Goal: Check status: Check status

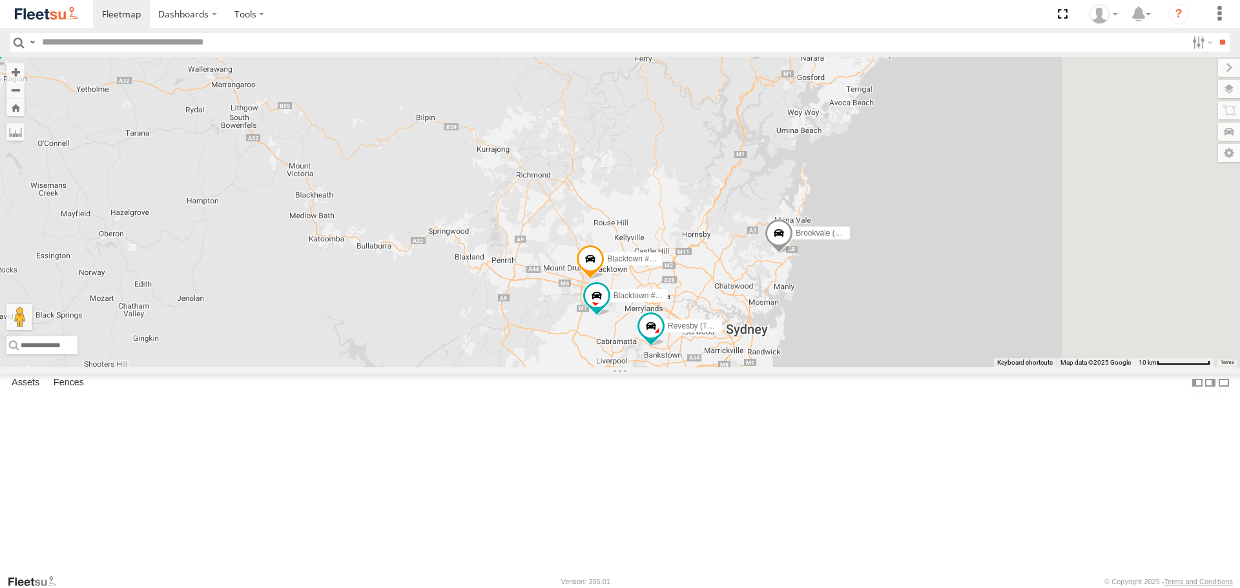
drag, startPoint x: 974, startPoint y: 446, endPoint x: 674, endPoint y: 443, distance: 300.3
click at [680, 367] on div "Brookvale (T10 - [PERSON_NAME]) Rural (T08 - [PERSON_NAME]) Blacktown #1 (T09 -…" at bounding box center [620, 212] width 1240 height 310
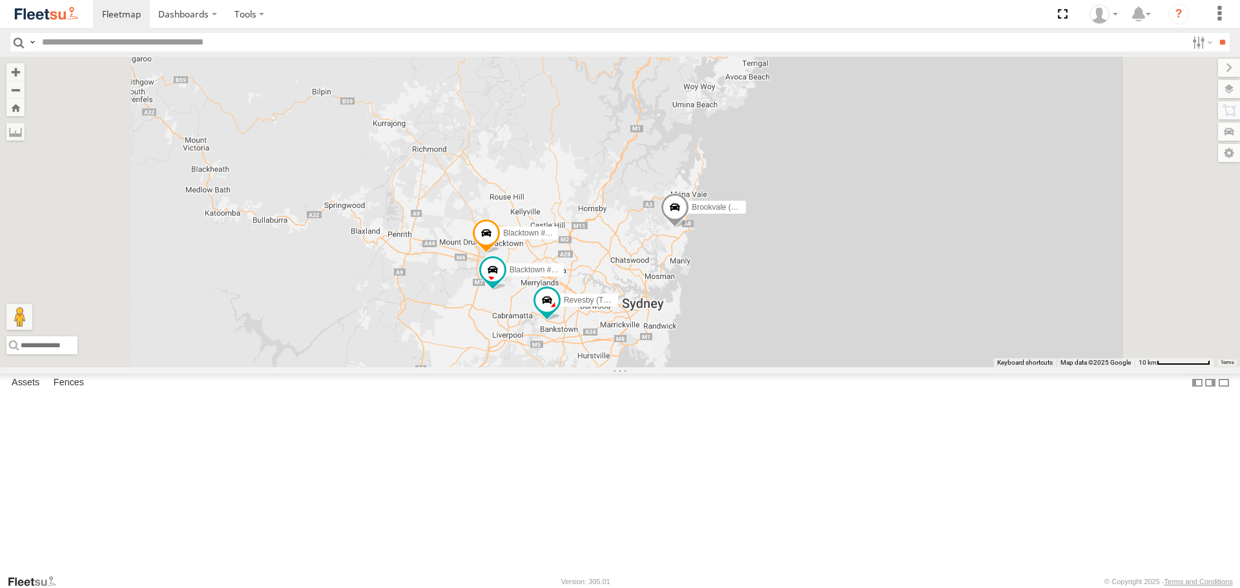
drag, startPoint x: 810, startPoint y: 351, endPoint x: 804, endPoint y: 356, distance: 8.7
click at [804, 356] on div "Brookvale (T10 - [PERSON_NAME]) Rural (T08 - [PERSON_NAME]) Blacktown #1 (T09 -…" at bounding box center [620, 212] width 1240 height 310
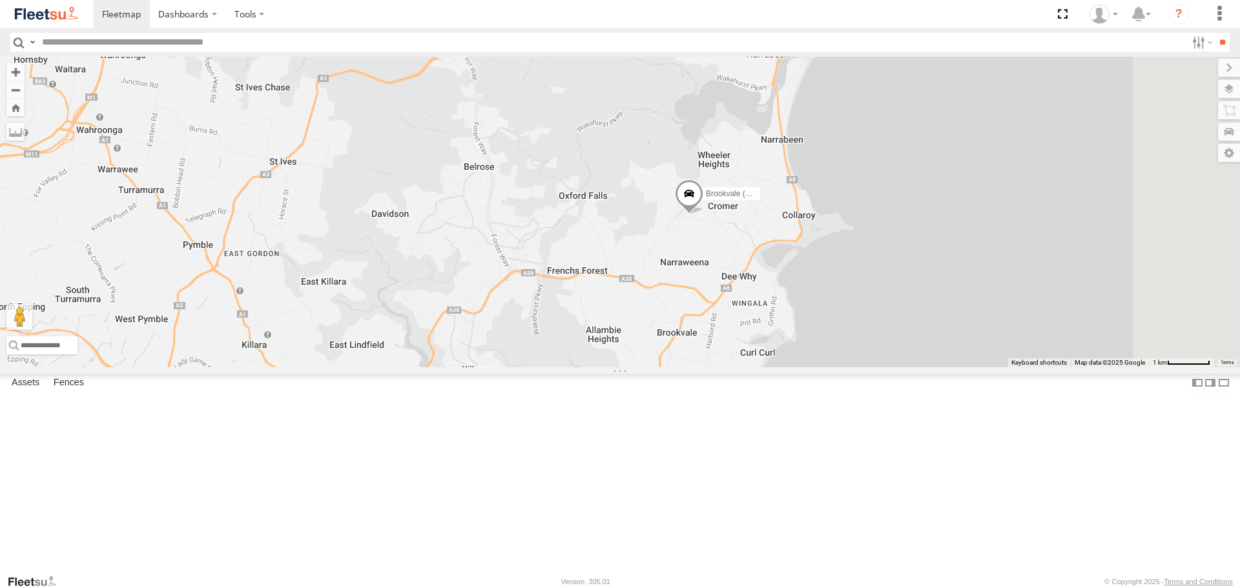
drag, startPoint x: 925, startPoint y: 304, endPoint x: 844, endPoint y: 370, distance: 104.2
click at [844, 367] on div "Brookvale (T10 - [PERSON_NAME]) Rural (T08 - [PERSON_NAME]) Blacktown #1 (T09 -…" at bounding box center [620, 212] width 1240 height 310
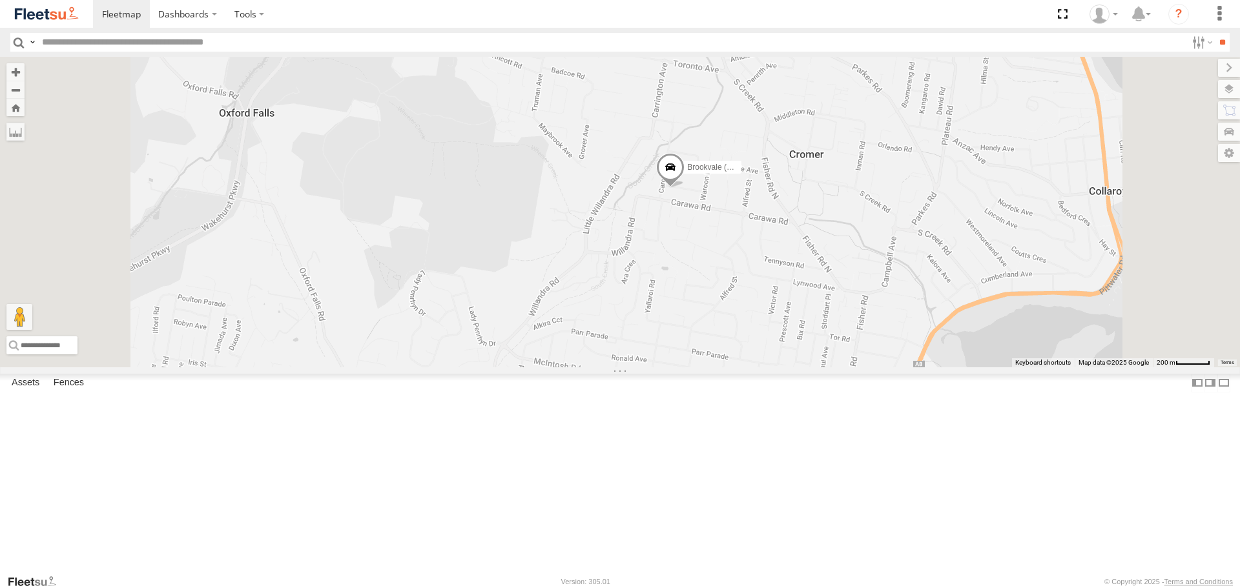
drag, startPoint x: 898, startPoint y: 280, endPoint x: 878, endPoint y: 342, distance: 64.7
click at [878, 341] on div "Brookvale (T10 - [PERSON_NAME]) Rural (T08 - [PERSON_NAME]) Blacktown #1 (T09 -…" at bounding box center [620, 212] width 1240 height 310
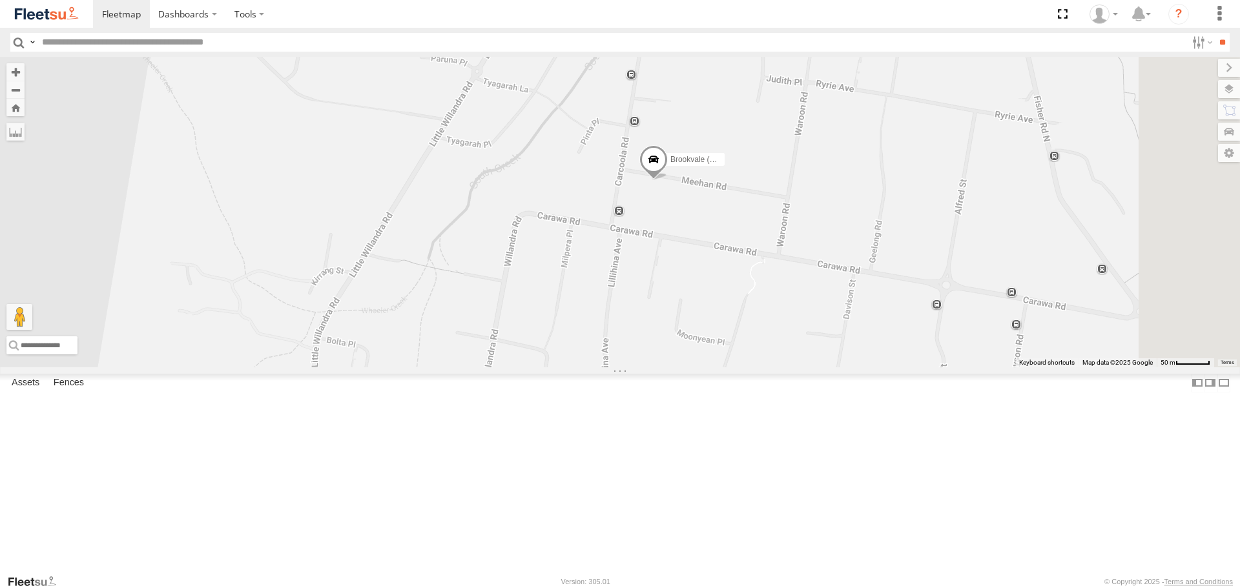
drag, startPoint x: 841, startPoint y: 325, endPoint x: 781, endPoint y: 424, distance: 115.3
click at [781, 367] on div "Brookvale (T10 - [PERSON_NAME]) Rural (T08 - [PERSON_NAME]) Blacktown #1 (T09 -…" at bounding box center [620, 212] width 1240 height 310
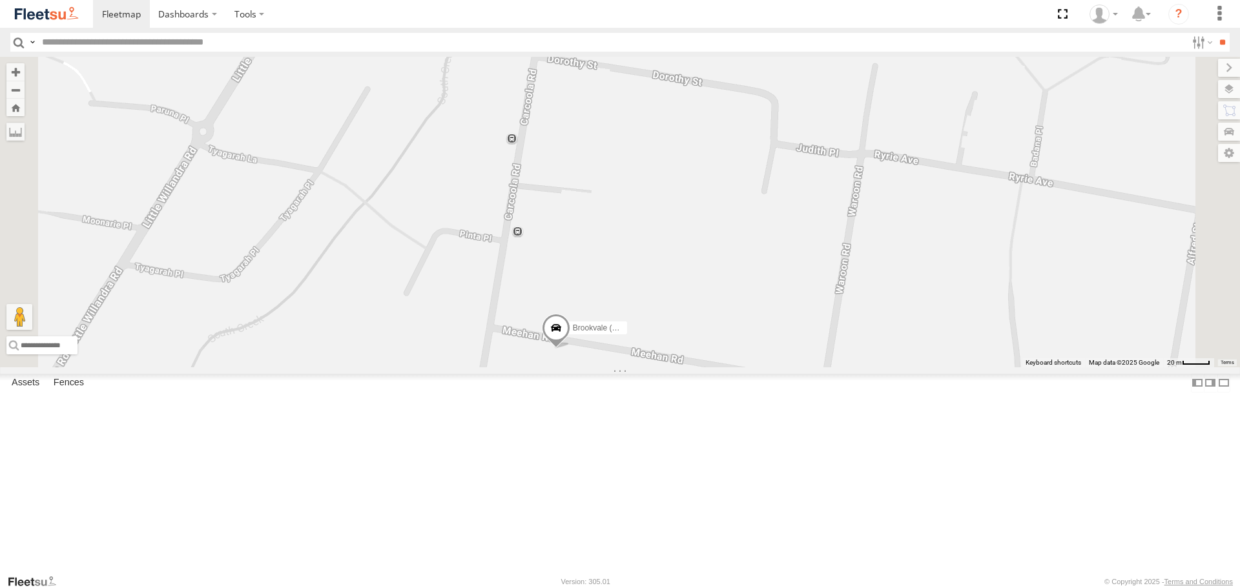
drag, startPoint x: 859, startPoint y: 273, endPoint x: 807, endPoint y: 540, distance: 272.4
click at [807, 367] on div "Brookvale (T10 - [PERSON_NAME]) Rural (T08 - [PERSON_NAME]) Blacktown #1 (T09 -…" at bounding box center [620, 212] width 1240 height 310
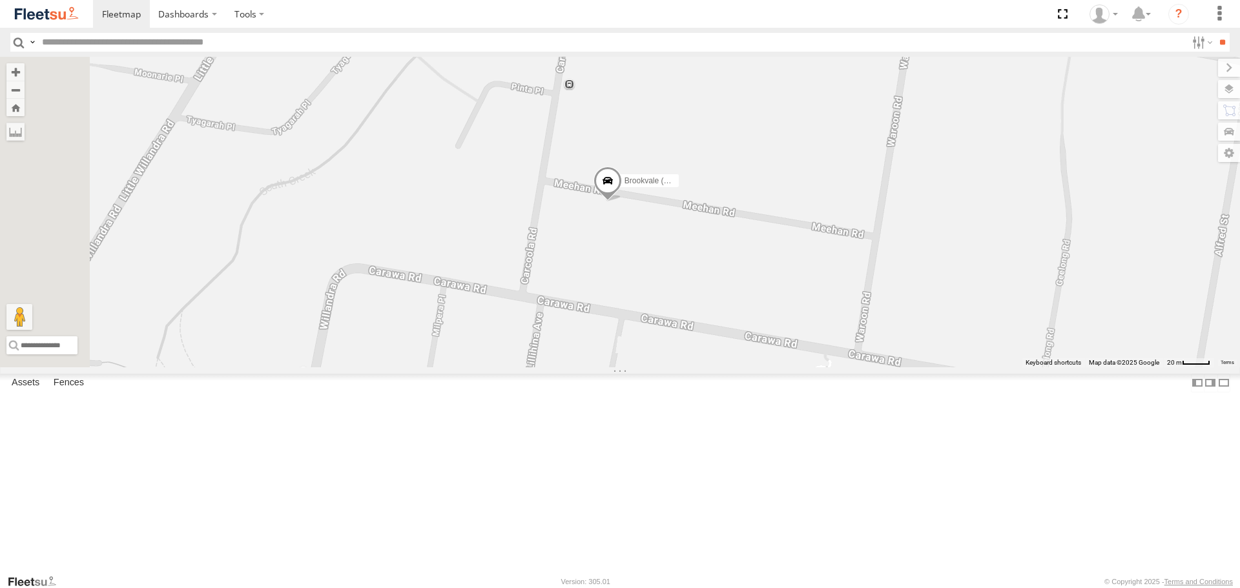
drag, startPoint x: 807, startPoint y: 550, endPoint x: 860, endPoint y: 389, distance: 170.1
click at [860, 367] on div "Brookvale (T10 - [PERSON_NAME]) Rural (T08 - [PERSON_NAME]) Blacktown #1 (T09 -…" at bounding box center [620, 212] width 1240 height 310
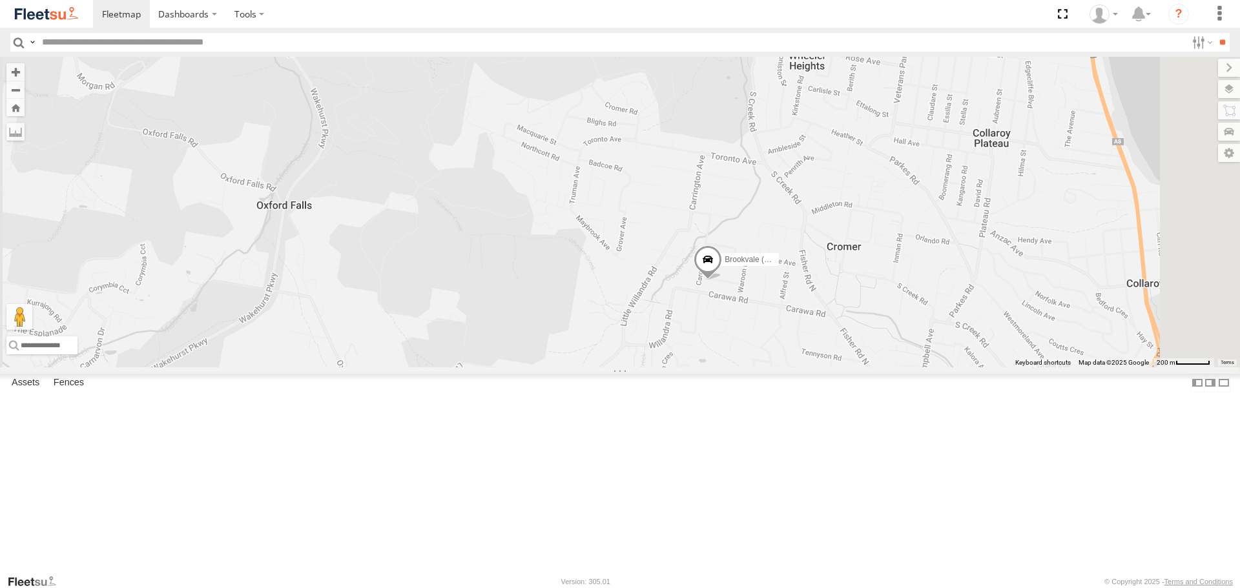
click at [722, 280] on span at bounding box center [708, 262] width 28 height 35
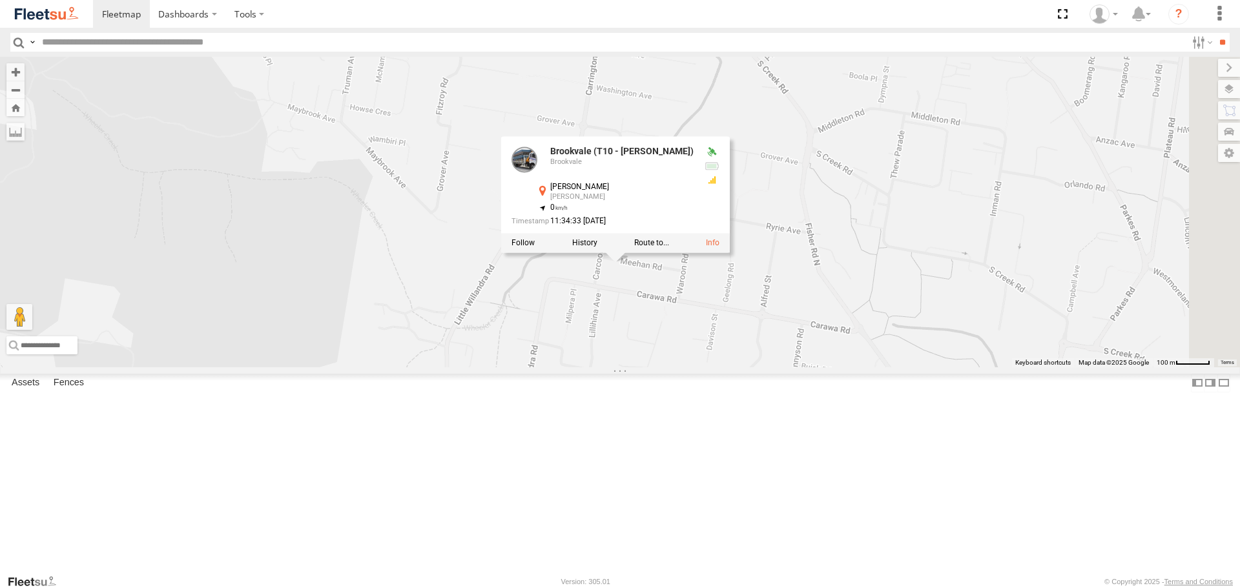
drag, startPoint x: 1072, startPoint y: 411, endPoint x: 888, endPoint y: 446, distance: 187.3
click at [889, 367] on div "Brookvale (T10 - [PERSON_NAME]) Rural (T08 - [PERSON_NAME]) Blacktown #1 (T09 -…" at bounding box center [620, 212] width 1240 height 310
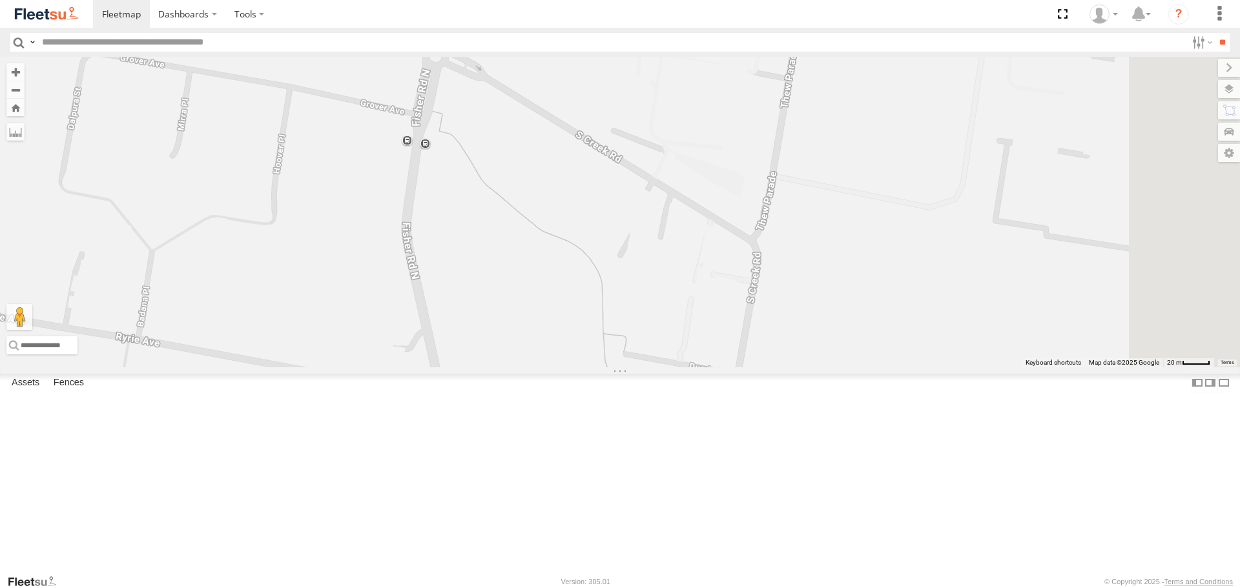
drag, startPoint x: 966, startPoint y: 527, endPoint x: 934, endPoint y: 528, distance: 32.3
click at [934, 367] on div "Brookvale (T10 - [PERSON_NAME]) Rural (T08 - [PERSON_NAME]) Blacktown #1 (T09 -…" at bounding box center [620, 212] width 1240 height 310
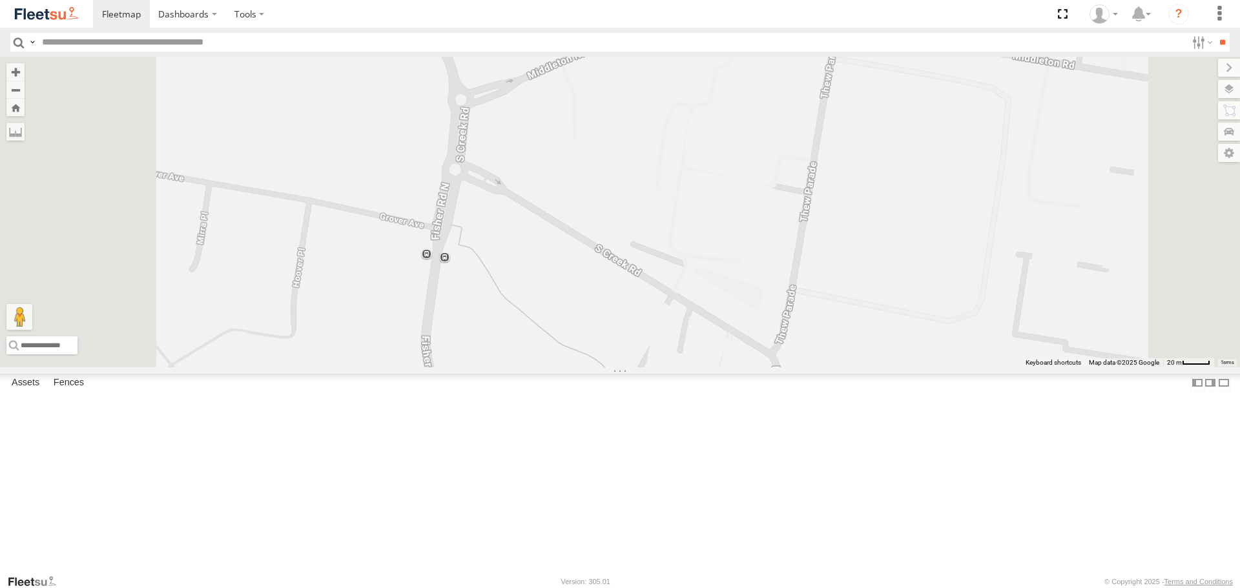
drag, startPoint x: 946, startPoint y: 422, endPoint x: 958, endPoint y: 375, distance: 48.1
click at [958, 367] on div "Brookvale (T10 - [PERSON_NAME]) Rural (T08 - [PERSON_NAME]) Blacktown #1 (T09 -…" at bounding box center [620, 212] width 1240 height 310
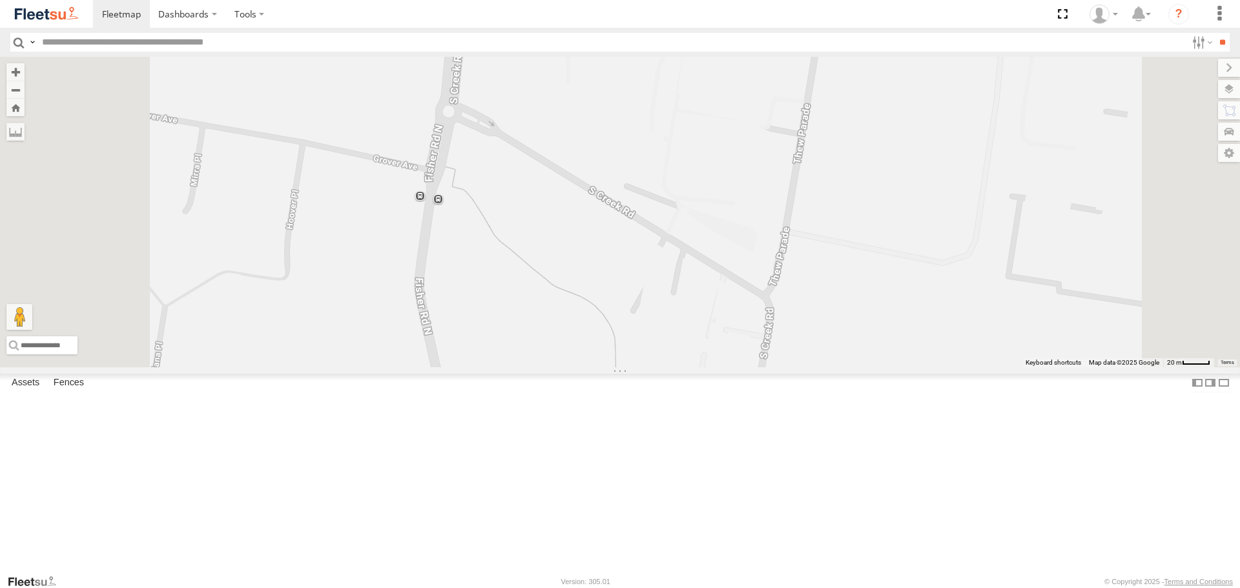
drag, startPoint x: 996, startPoint y: 344, endPoint x: 991, endPoint y: 283, distance: 61.0
click at [991, 283] on div "Brookvale (T10 - [PERSON_NAME]) Rural (T08 - [PERSON_NAME]) Blacktown #1 (T09 -…" at bounding box center [620, 212] width 1240 height 310
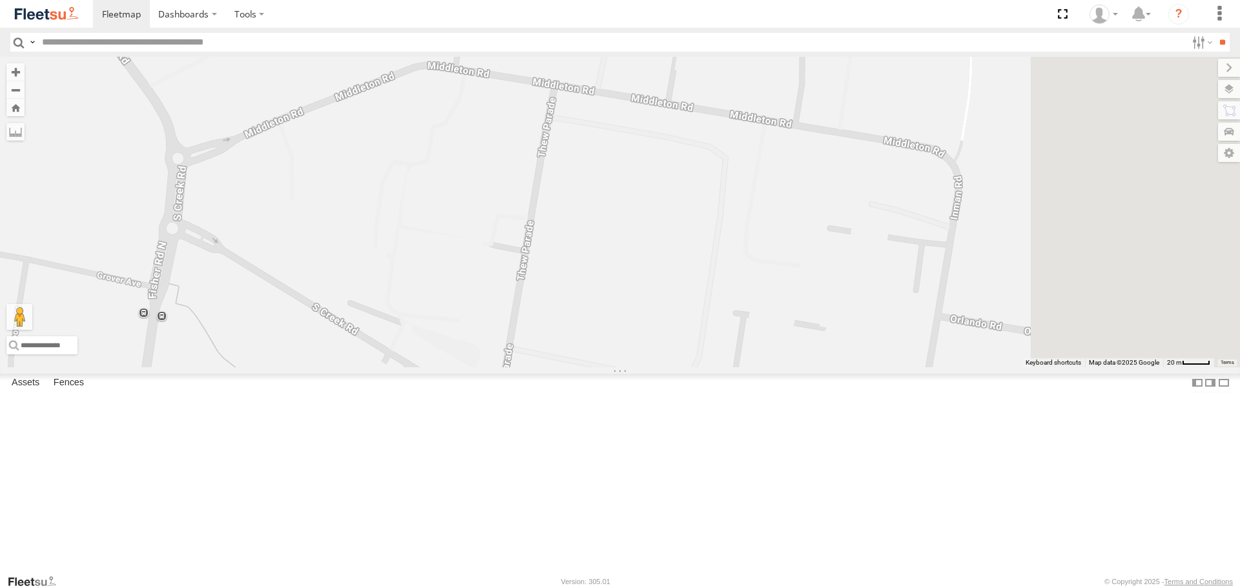
drag, startPoint x: 991, startPoint y: 283, endPoint x: 723, endPoint y: 391, distance: 289.1
click at [711, 367] on div "Brookvale (T10 - [PERSON_NAME]) Rural (T08 - [PERSON_NAME]) Blacktown #1 (T09 -…" at bounding box center [620, 212] width 1240 height 310
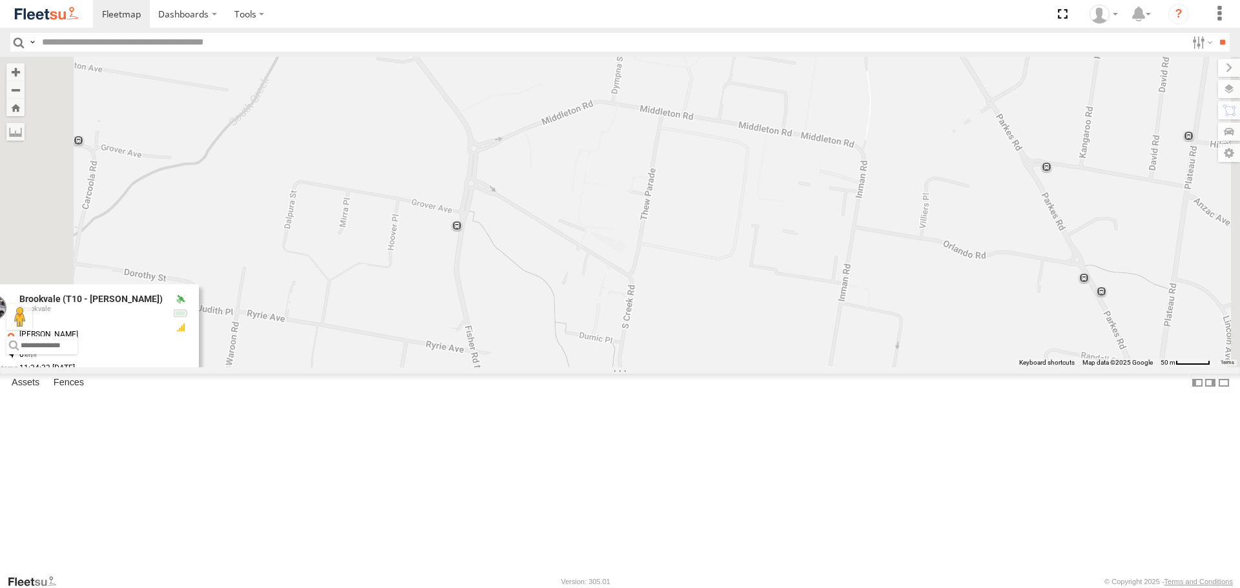
drag, startPoint x: 758, startPoint y: 389, endPoint x: 846, endPoint y: 324, distance: 109.0
click at [846, 324] on div "Brookvale (T10 - [PERSON_NAME]) Rural (T08 - [PERSON_NAME]) Blacktown #1 (T09 -…" at bounding box center [620, 212] width 1240 height 310
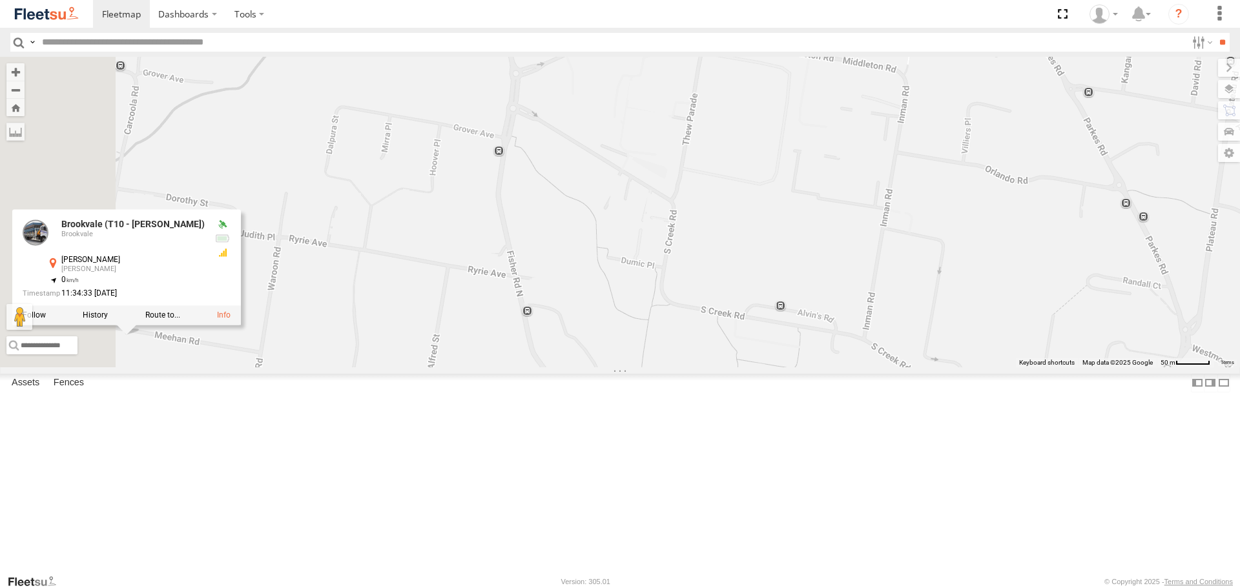
drag, startPoint x: 827, startPoint y: 355, endPoint x: 869, endPoint y: 278, distance: 87.6
click at [869, 278] on div "Brookvale (T10 - [PERSON_NAME]) Rural (T08 - [PERSON_NAME]) Blacktown #1 (T09 -…" at bounding box center [620, 212] width 1240 height 310
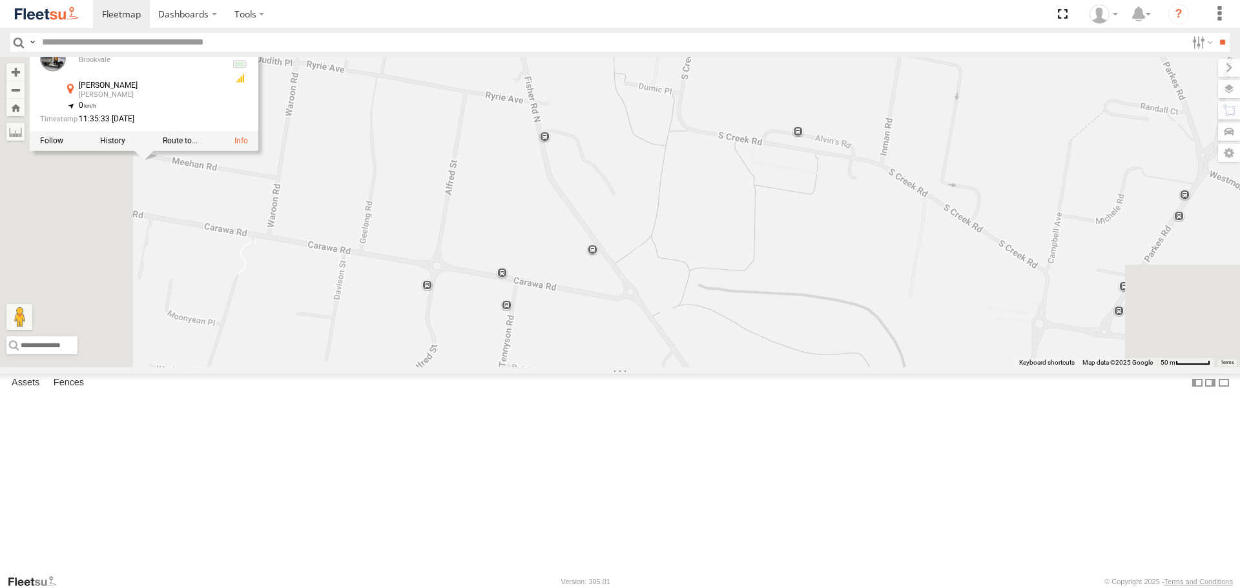
drag, startPoint x: 848, startPoint y: 362, endPoint x: 867, endPoint y: 181, distance: 181.8
click at [867, 181] on div "Brookvale (T10 - [PERSON_NAME]) Rural (T08 - [PERSON_NAME]) Blacktown #1 (T09 -…" at bounding box center [620, 212] width 1240 height 310
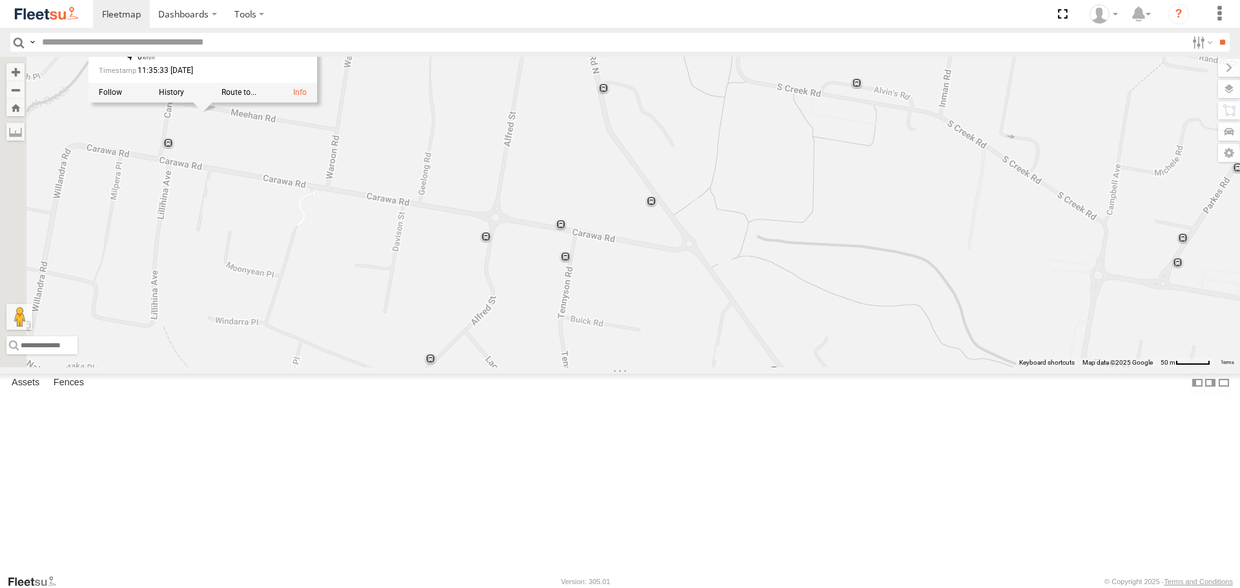
drag, startPoint x: 885, startPoint y: 202, endPoint x: 942, endPoint y: 154, distance: 74.3
click at [942, 154] on div "Brookvale (T10 - [PERSON_NAME]) Rural (T08 - [PERSON_NAME]) Blacktown #1 (T09 -…" at bounding box center [620, 212] width 1240 height 310
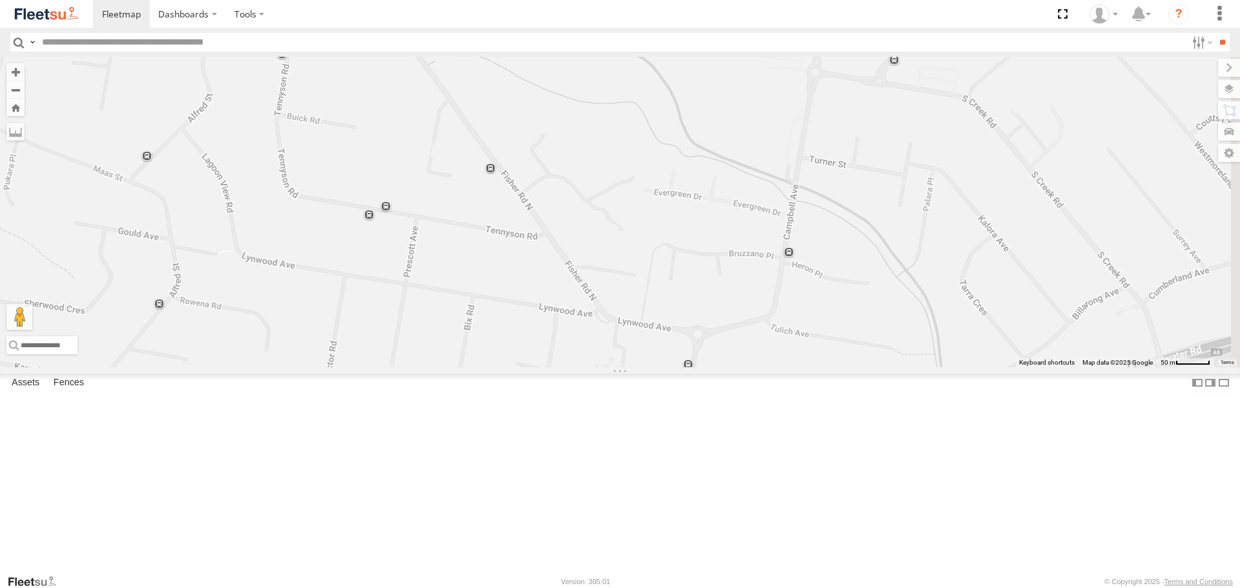
drag, startPoint x: 961, startPoint y: 349, endPoint x: 677, endPoint y: 143, distance: 351.0
click at [677, 143] on div "Brookvale (T10 - [PERSON_NAME]) Rural (T08 - [PERSON_NAME]) Blacktown #1 (T09 -…" at bounding box center [620, 212] width 1240 height 310
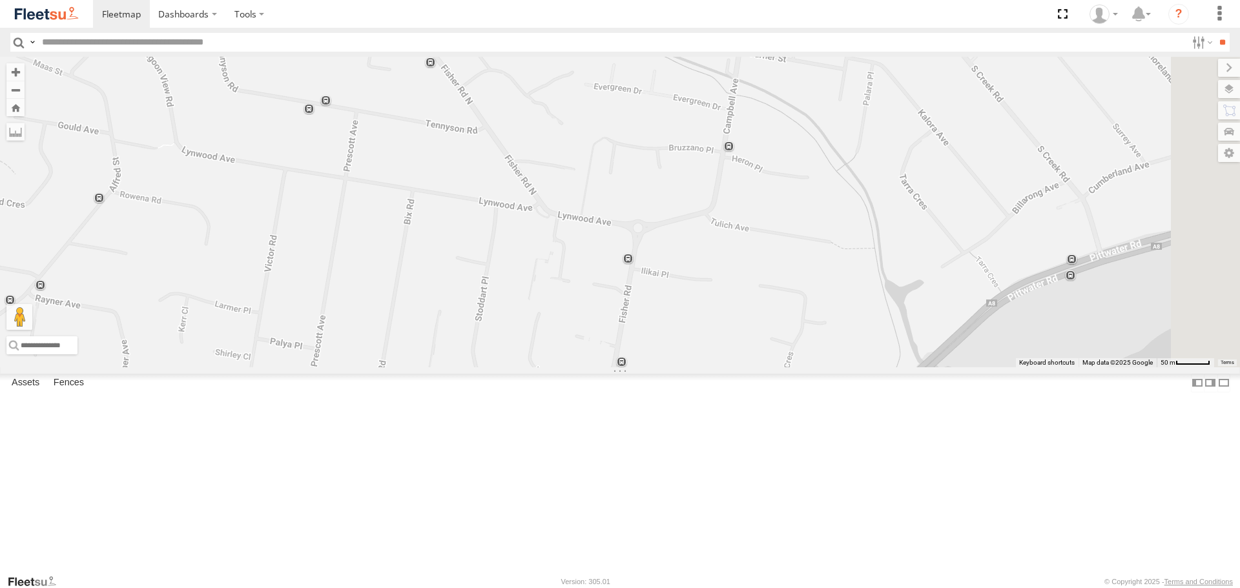
drag, startPoint x: 830, startPoint y: 356, endPoint x: 751, endPoint y: 200, distance: 175.3
click at [751, 201] on div "Brookvale (T10 - [PERSON_NAME]) Rural (T08 - [PERSON_NAME]) Blacktown #1 (T09 -…" at bounding box center [620, 212] width 1240 height 310
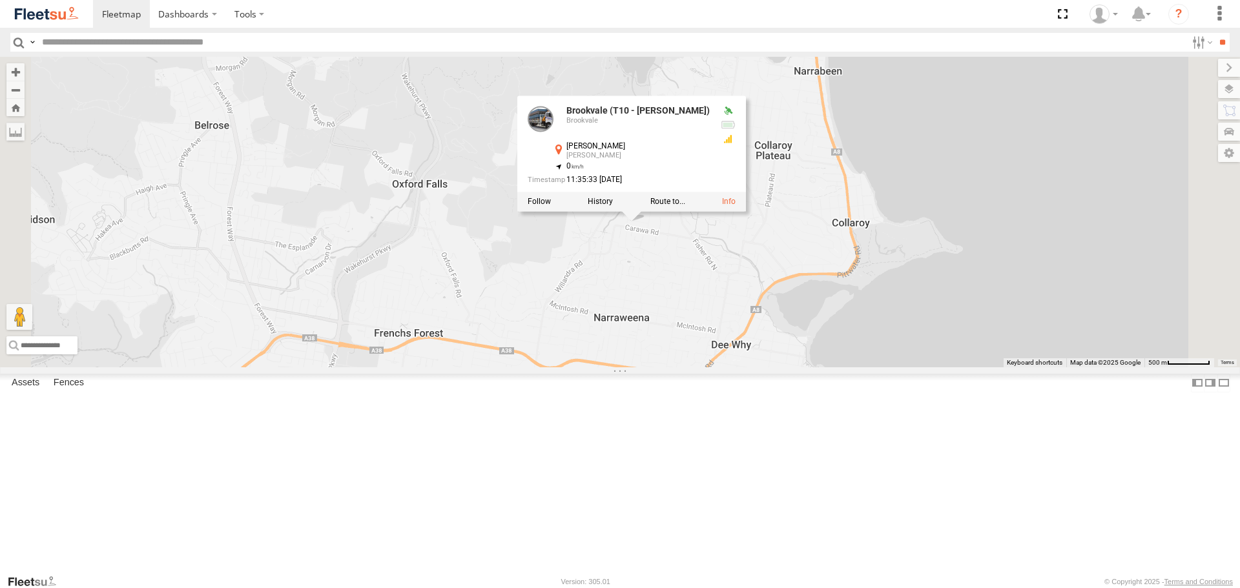
drag, startPoint x: 843, startPoint y: 432, endPoint x: 958, endPoint y: 443, distance: 115.5
click at [958, 367] on div "Brookvale (T10 - [PERSON_NAME]) Rural (T08 - [PERSON_NAME]) Blacktown #1 (T09 -…" at bounding box center [620, 212] width 1240 height 310
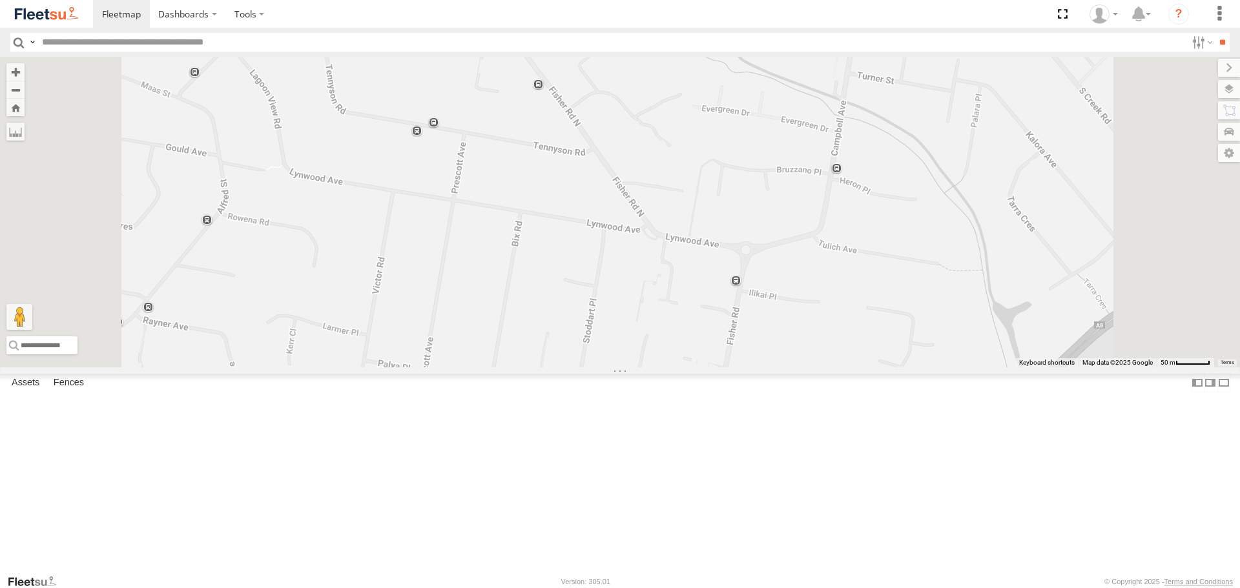
drag, startPoint x: 835, startPoint y: 357, endPoint x: 894, endPoint y: 378, distance: 62.3
click at [860, 342] on div "Brookvale (T10 - [PERSON_NAME]) Rural (T08 - [PERSON_NAME]) Blacktown #1 (T09 -…" at bounding box center [620, 212] width 1240 height 310
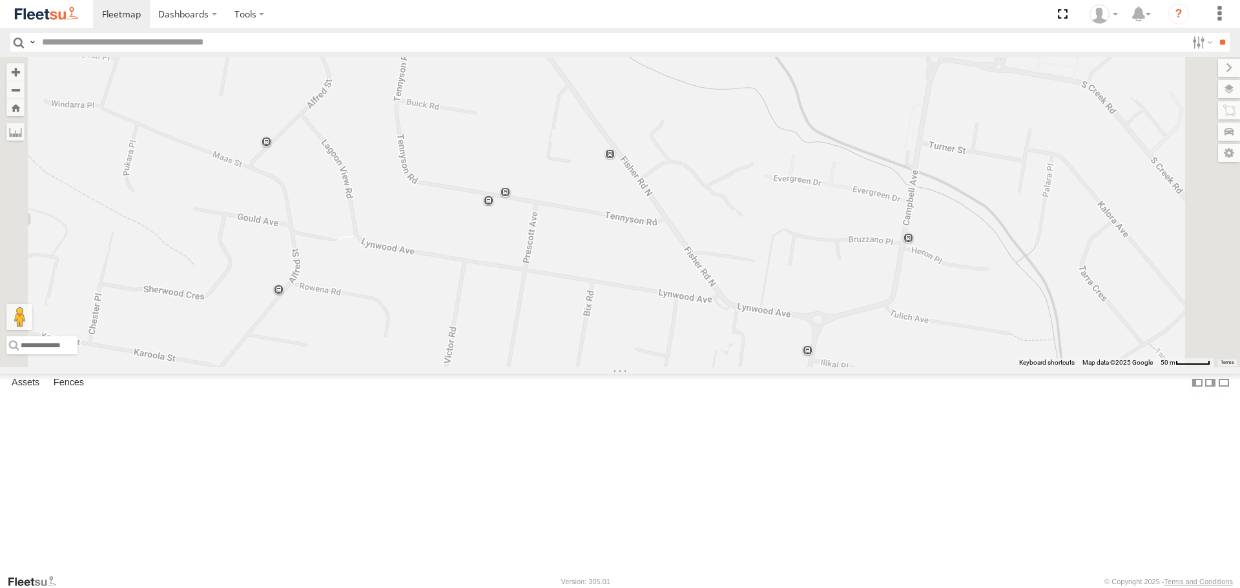
drag, startPoint x: 811, startPoint y: 289, endPoint x: 909, endPoint y: 353, distance: 117.0
click at [907, 352] on div "Brookvale (T10 - [PERSON_NAME]) Rural (T08 - [PERSON_NAME]) Blacktown #1 (T09 -…" at bounding box center [620, 212] width 1240 height 310
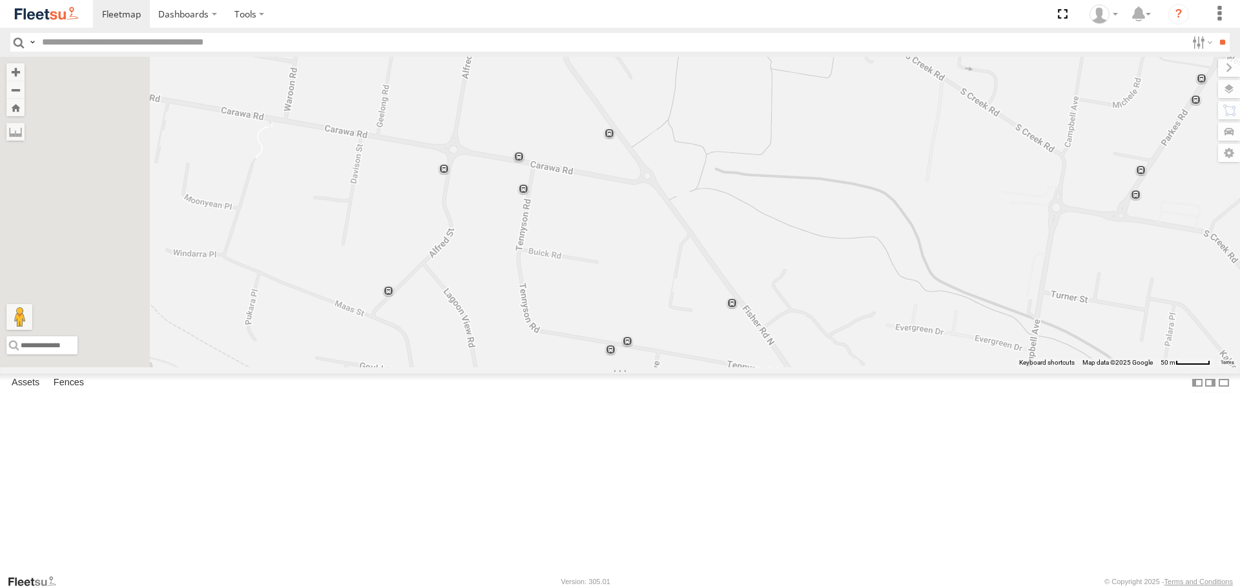
drag, startPoint x: 830, startPoint y: 246, endPoint x: 863, endPoint y: 366, distance: 124.7
click at [863, 366] on div "Brookvale (T10 - [PERSON_NAME]) Rural (T08 - [PERSON_NAME]) Blacktown #1 (T09 -…" at bounding box center [620, 212] width 1240 height 310
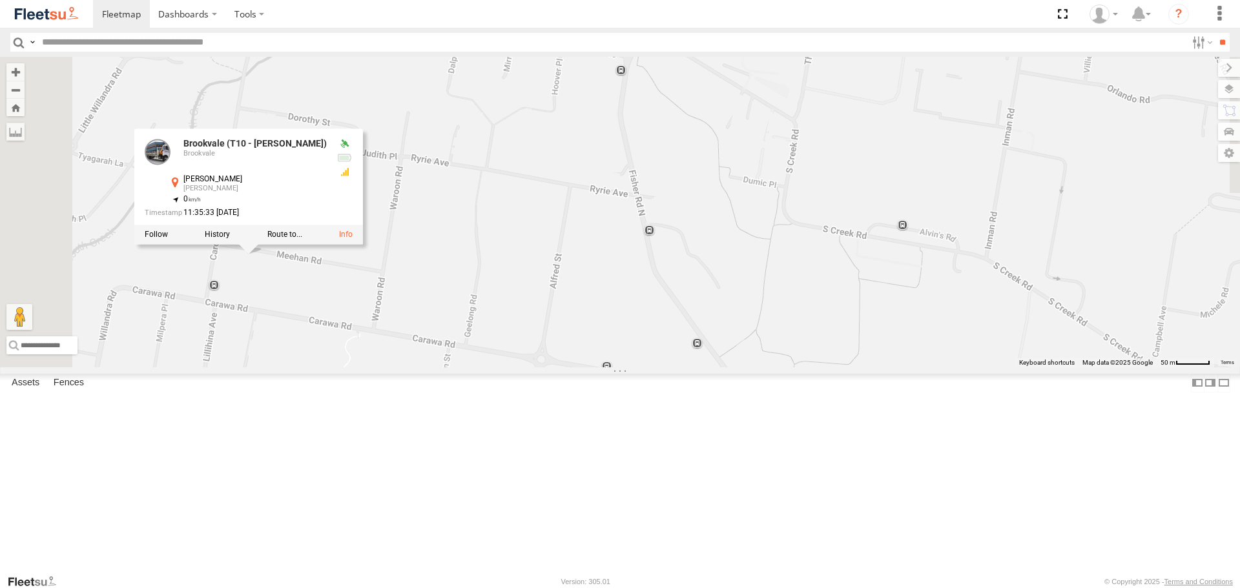
drag, startPoint x: 827, startPoint y: 300, endPoint x: 898, endPoint y: 338, distance: 80.0
click at [898, 338] on div "Brookvale (T10 - [PERSON_NAME]) Rural (T08 - [PERSON_NAME]) Blacktown #1 (T09 -…" at bounding box center [620, 212] width 1240 height 310
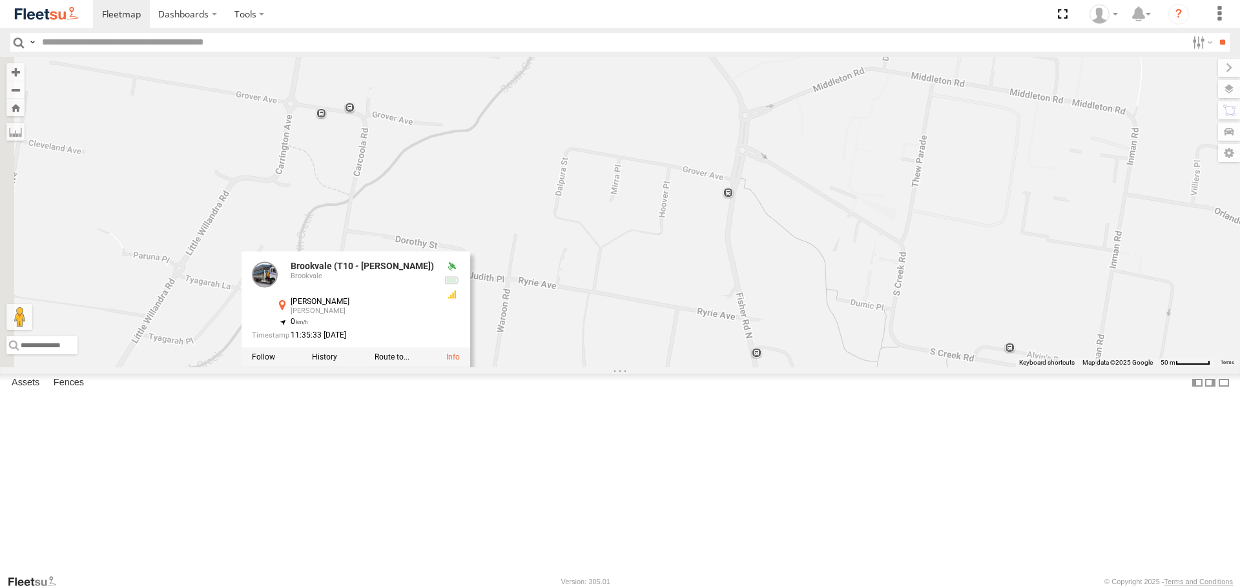
drag, startPoint x: 889, startPoint y: 236, endPoint x: 945, endPoint y: 346, distance: 123.6
click at [945, 344] on div "Brookvale (T10 - [PERSON_NAME]) Rural (T08 - [PERSON_NAME]) Blacktown #1 (T09 -…" at bounding box center [620, 212] width 1240 height 310
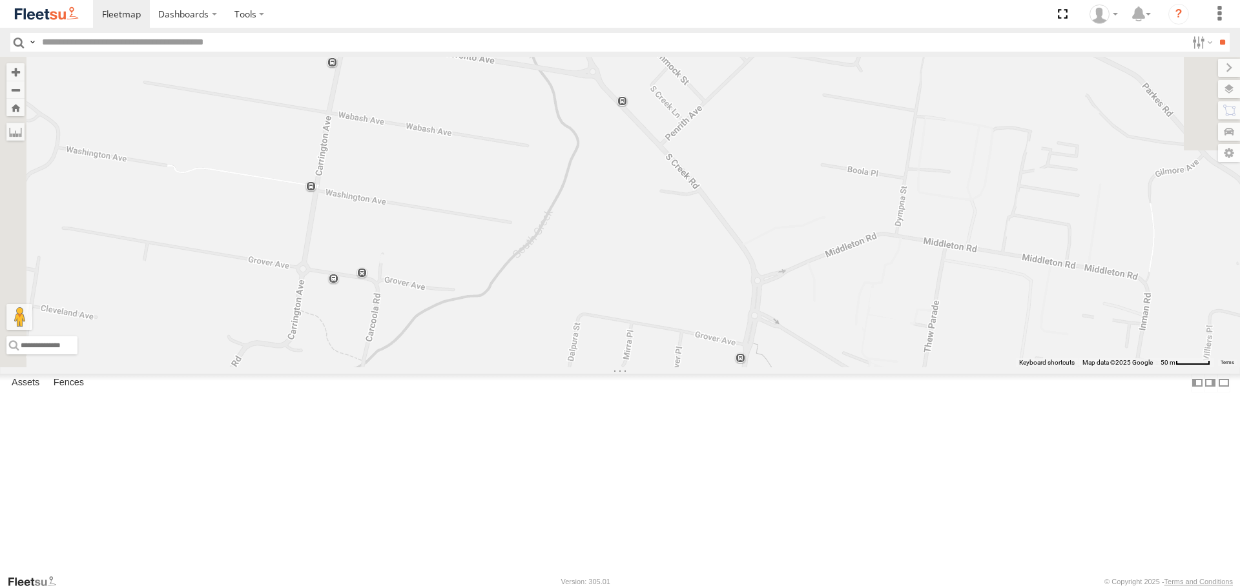
drag, startPoint x: 910, startPoint y: 273, endPoint x: 919, endPoint y: 417, distance: 143.7
click at [919, 367] on div "Brookvale (T10 - [PERSON_NAME]) Rural (T08 - [PERSON_NAME]) Blacktown #1 (T09 -…" at bounding box center [620, 212] width 1240 height 310
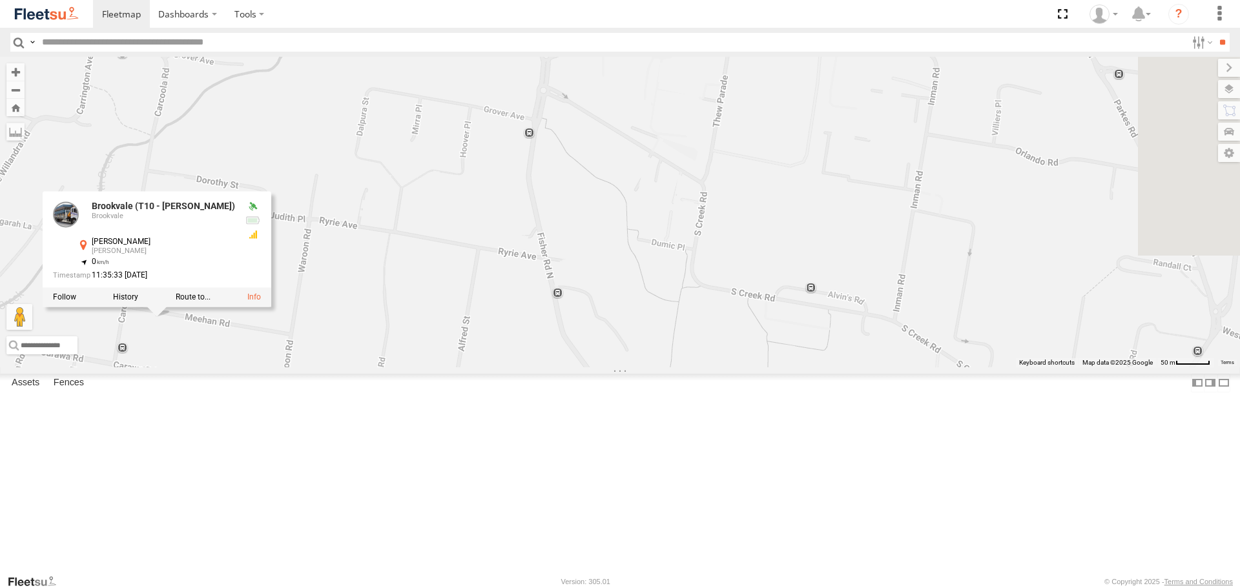
drag, startPoint x: 865, startPoint y: 377, endPoint x: 652, endPoint y: 150, distance: 311.1
click at [652, 150] on div "Brookvale (T10 - [PERSON_NAME]) Rural (T08 - [PERSON_NAME]) Blacktown #1 (T09 -…" at bounding box center [620, 212] width 1240 height 310
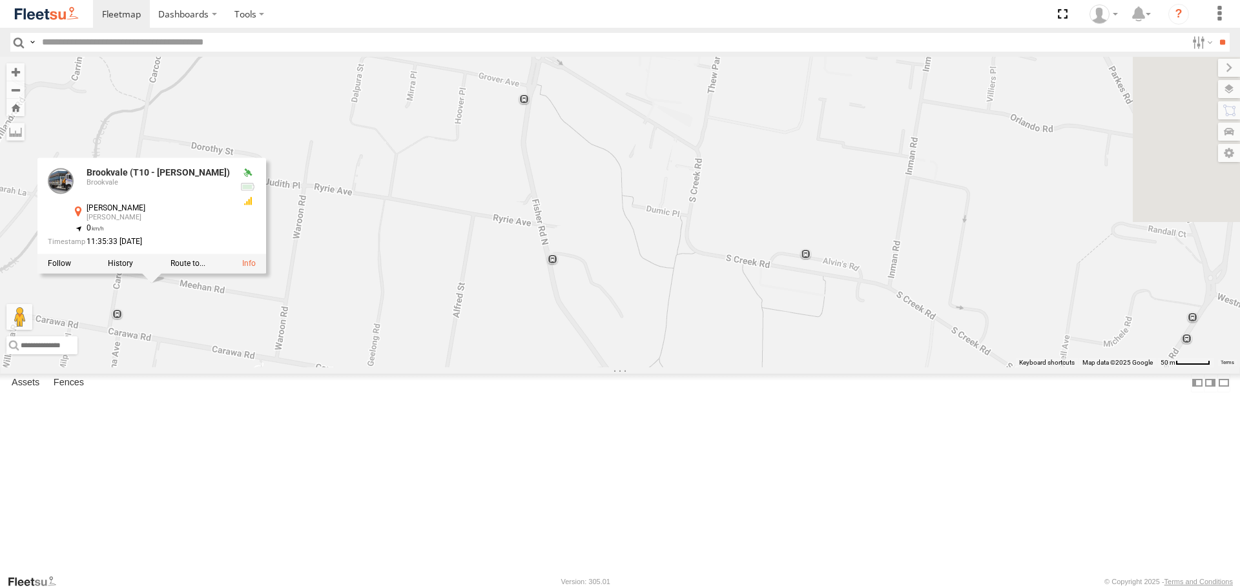
drag, startPoint x: 642, startPoint y: 180, endPoint x: 637, endPoint y: 141, distance: 39.0
click at [637, 141] on div "Brookvale (T10 - [PERSON_NAME]) Rural (T08 - [PERSON_NAME]) Blacktown #1 (T09 -…" at bounding box center [620, 212] width 1240 height 310
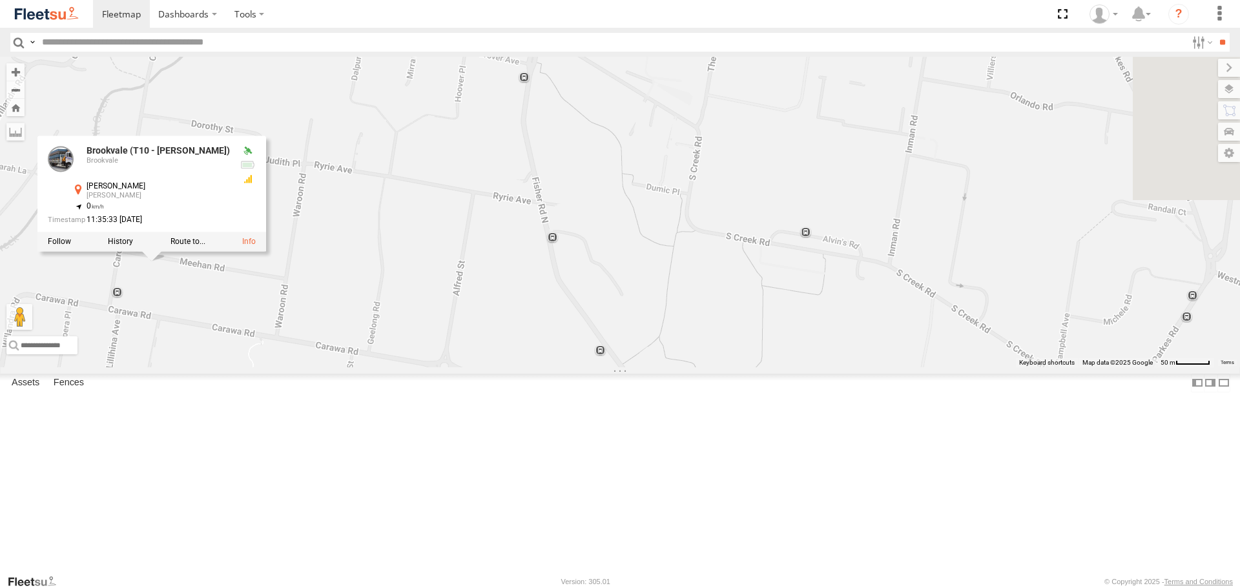
drag, startPoint x: 861, startPoint y: 312, endPoint x: 860, endPoint y: 285, distance: 26.5
click at [860, 285] on div "Brookvale (T10 - [PERSON_NAME]) Rural (T08 - [PERSON_NAME]) Blacktown #1 (T09 -…" at bounding box center [620, 212] width 1240 height 310
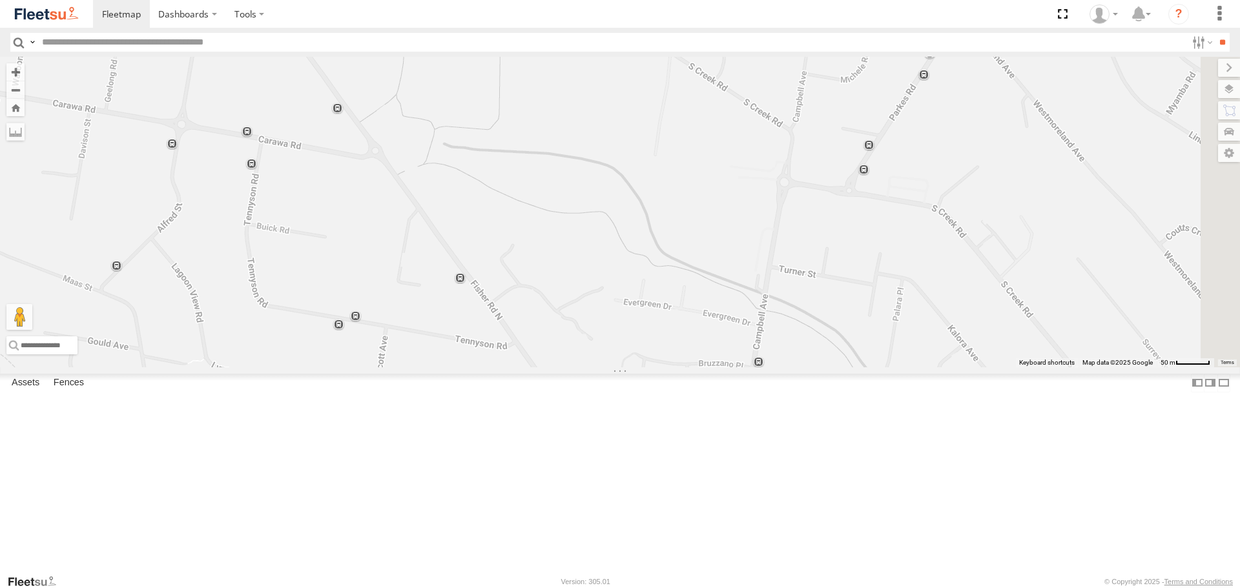
drag, startPoint x: 1041, startPoint y: 408, endPoint x: 779, endPoint y: 171, distance: 353.0
click at [779, 171] on div "Brookvale (T10 - [PERSON_NAME]) Rural (T08 - [PERSON_NAME]) Blacktown #1 (T09 -…" at bounding box center [620, 212] width 1240 height 310
